Goal: Task Accomplishment & Management: Manage account settings

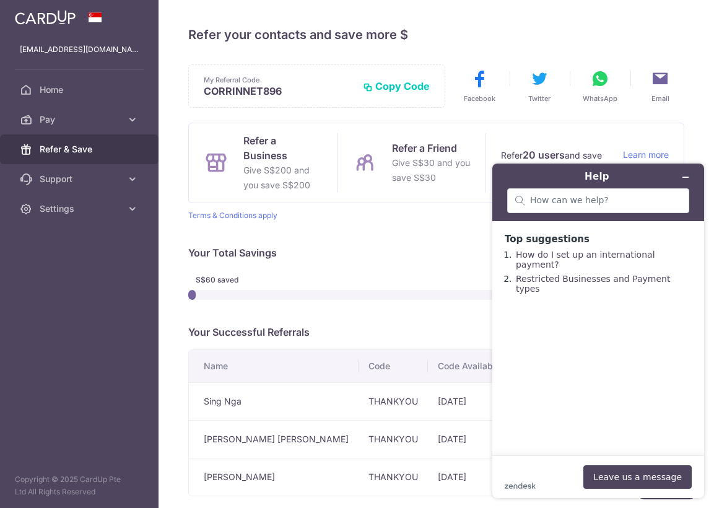
scroll to position [66, 0]
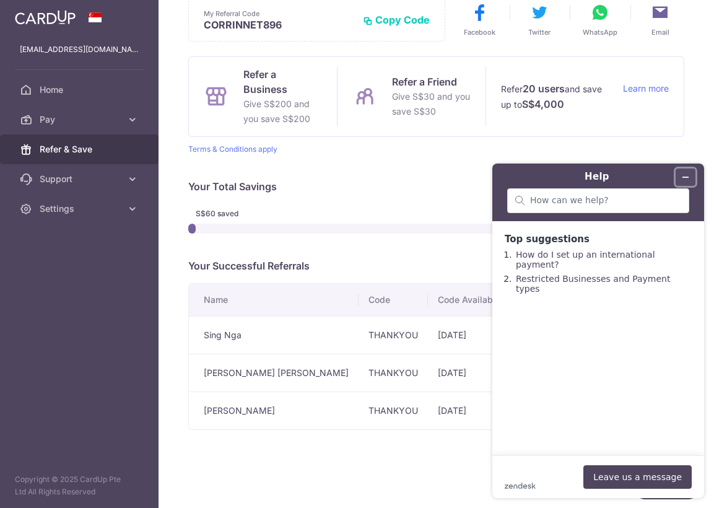
click at [688, 173] on icon "Minimize widget" at bounding box center [685, 177] width 9 height 9
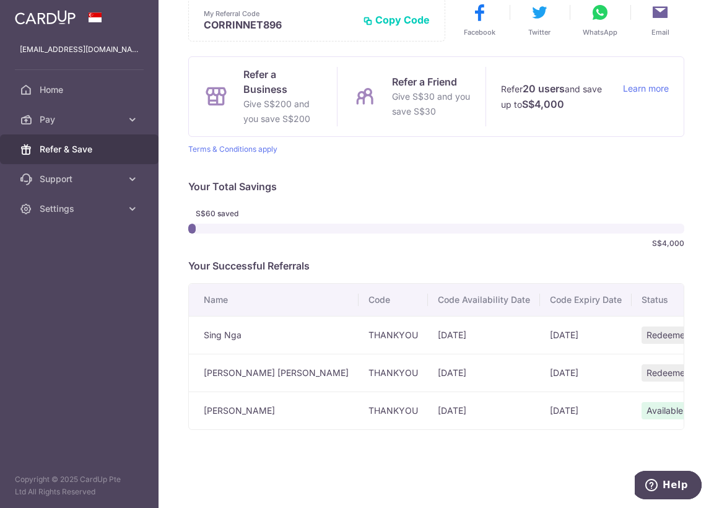
scroll to position [0, 0]
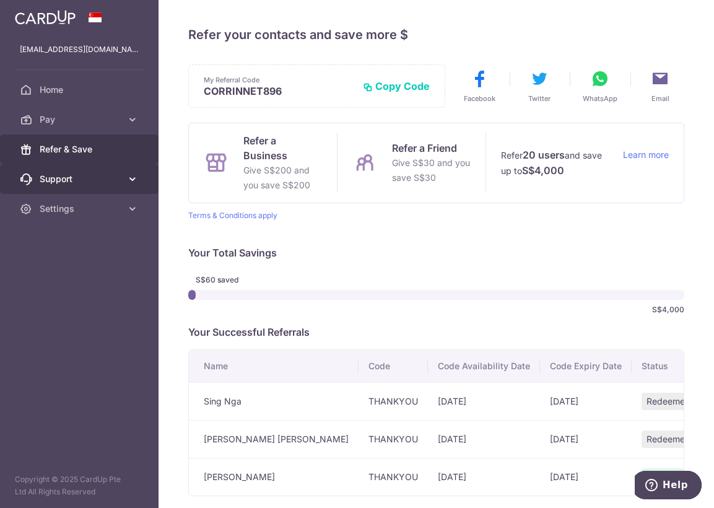
click at [58, 179] on span "Support" at bounding box center [81, 179] width 82 height 12
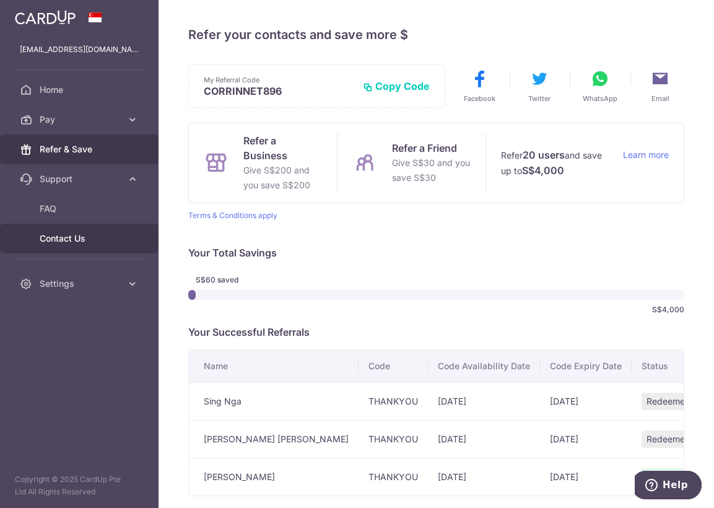
click at [59, 240] on span "Contact Us" at bounding box center [81, 238] width 82 height 12
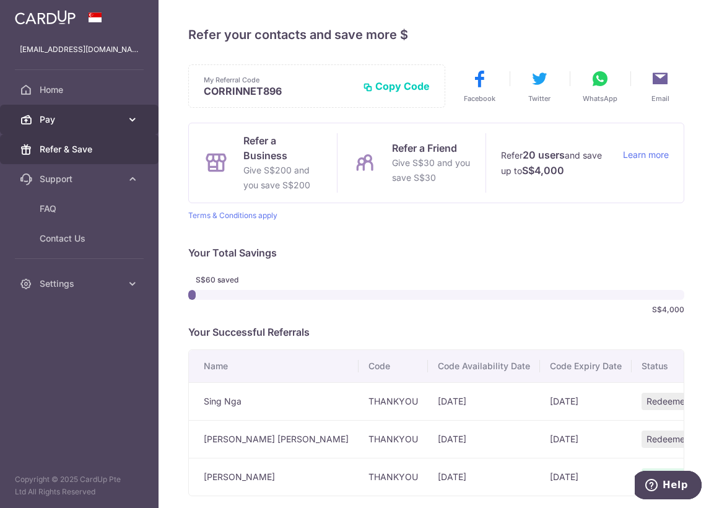
click at [51, 119] on span "Pay" at bounding box center [81, 119] width 82 height 12
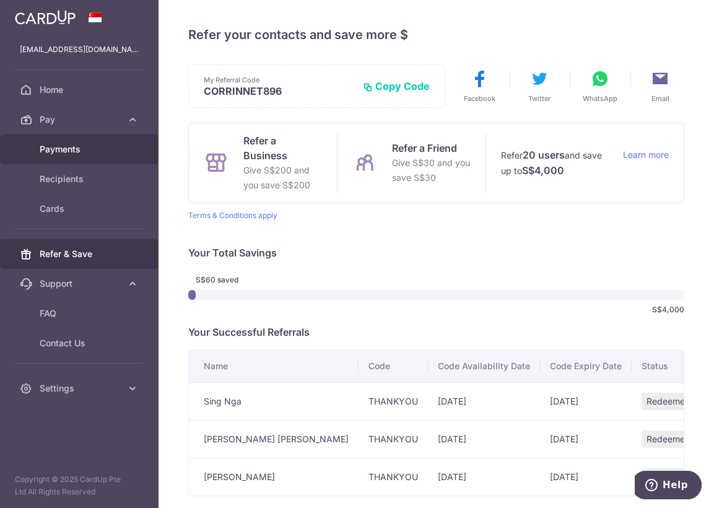
click at [64, 148] on span "Payments" at bounding box center [81, 149] width 82 height 12
